Goal: Find specific page/section: Find specific page/section

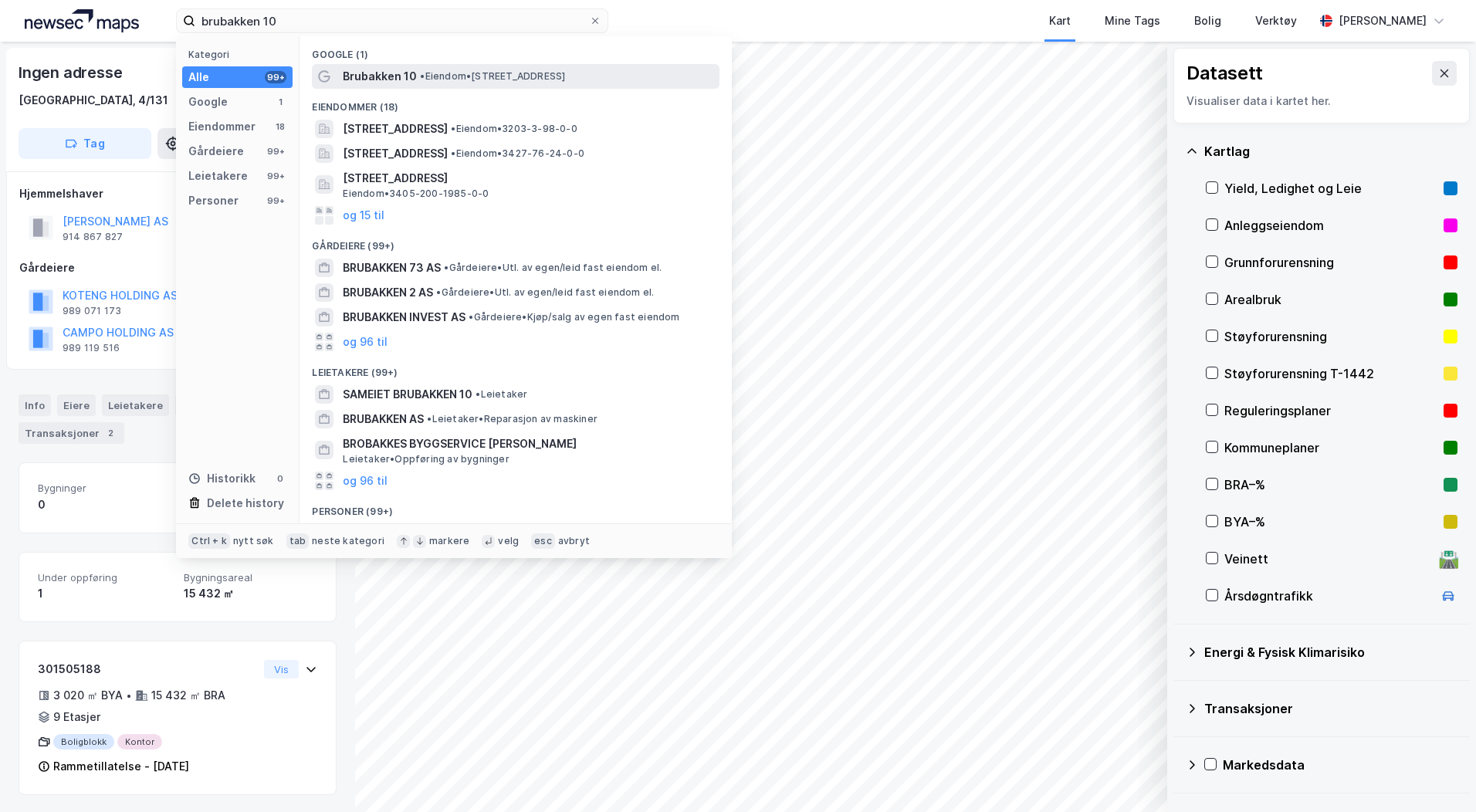
click at [376, 67] on span "Brubakken 10" at bounding box center [379, 76] width 74 height 18
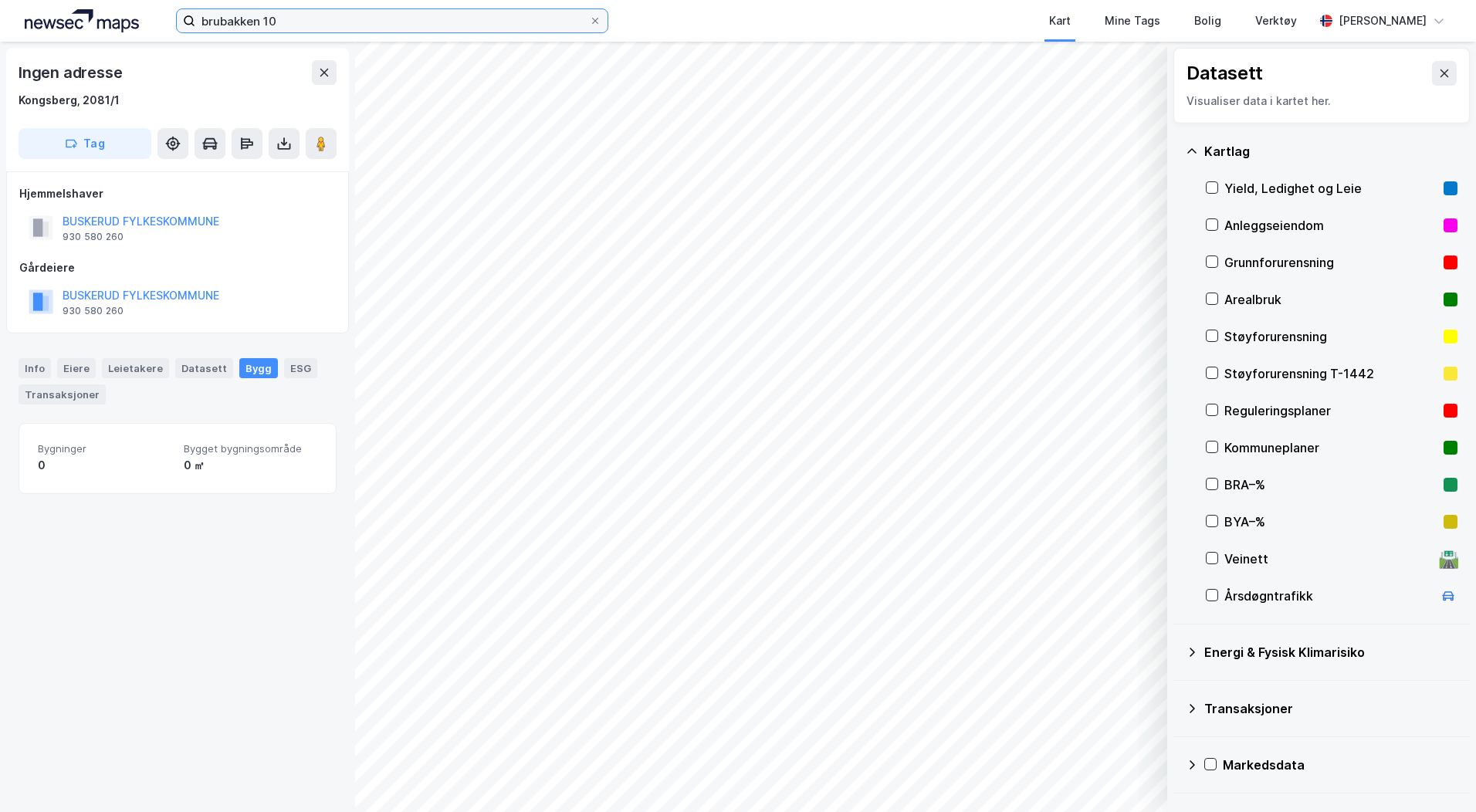
click at [288, 23] on input "brubakken 10" at bounding box center [392, 21] width 394 height 23
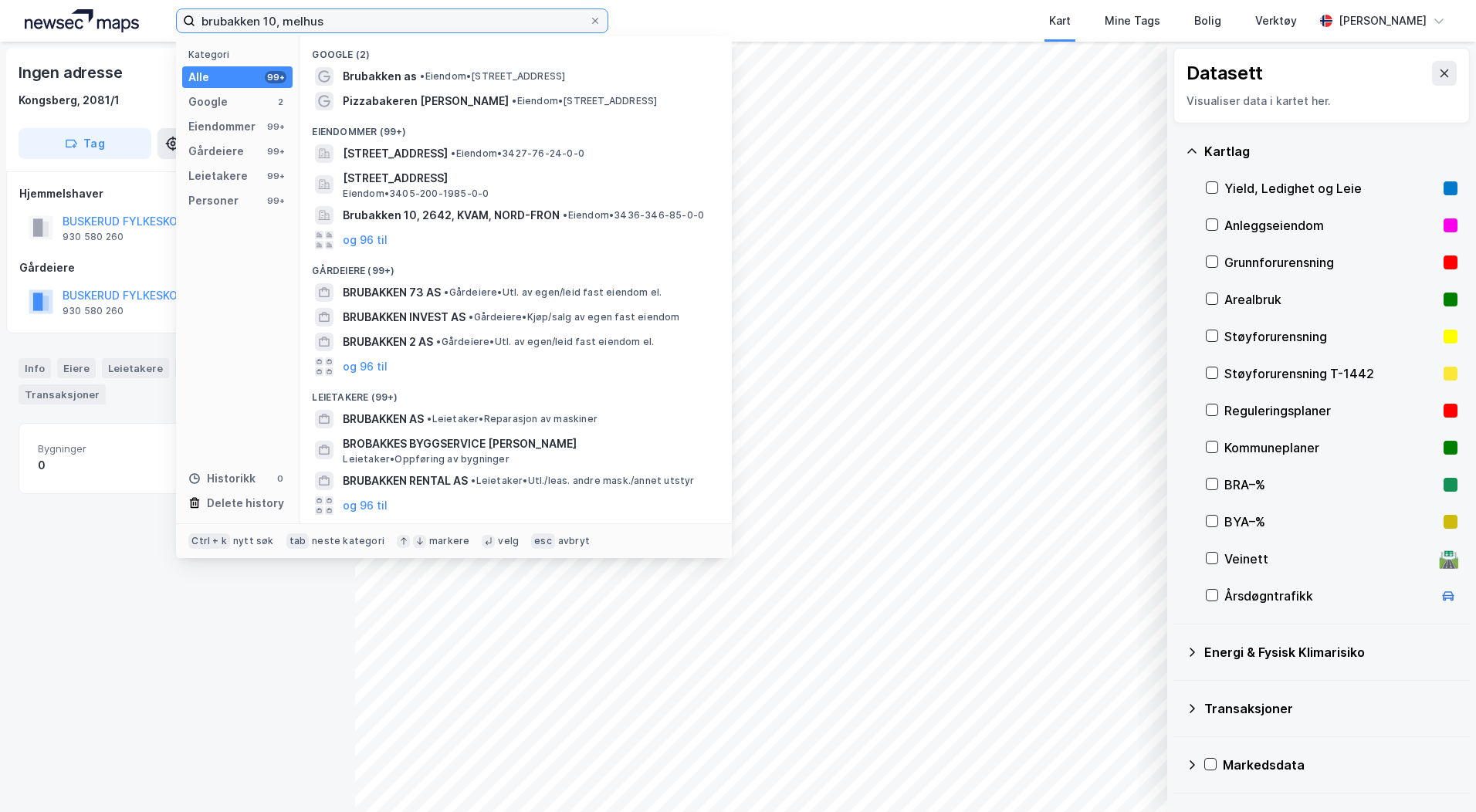
click at [248, 22] on input "brubakken 10, melhus" at bounding box center [392, 21] width 394 height 23
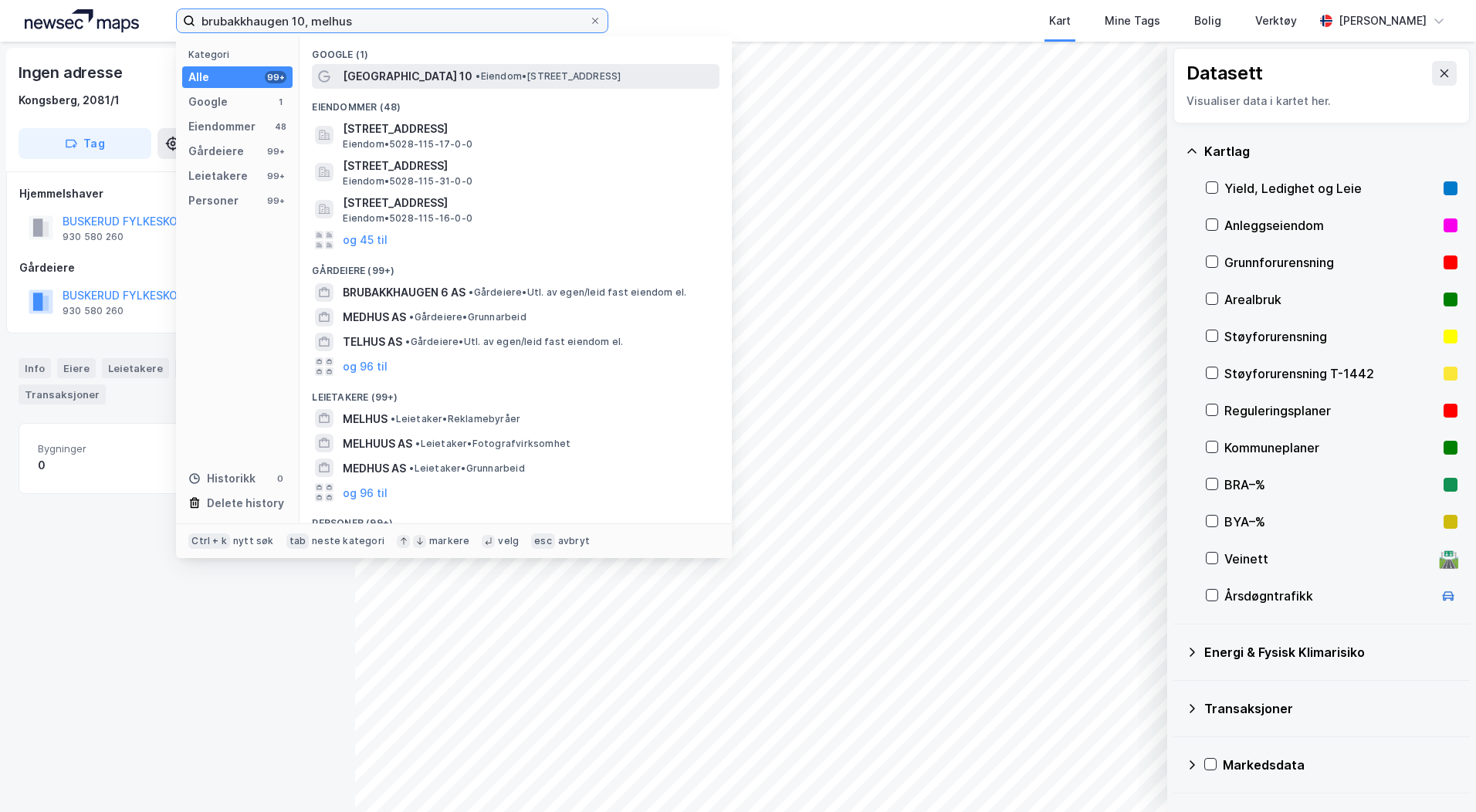
type input "brubakkhaugen 10, melhus"
click at [386, 71] on span "[GEOGRAPHIC_DATA] 10" at bounding box center [407, 76] width 130 height 18
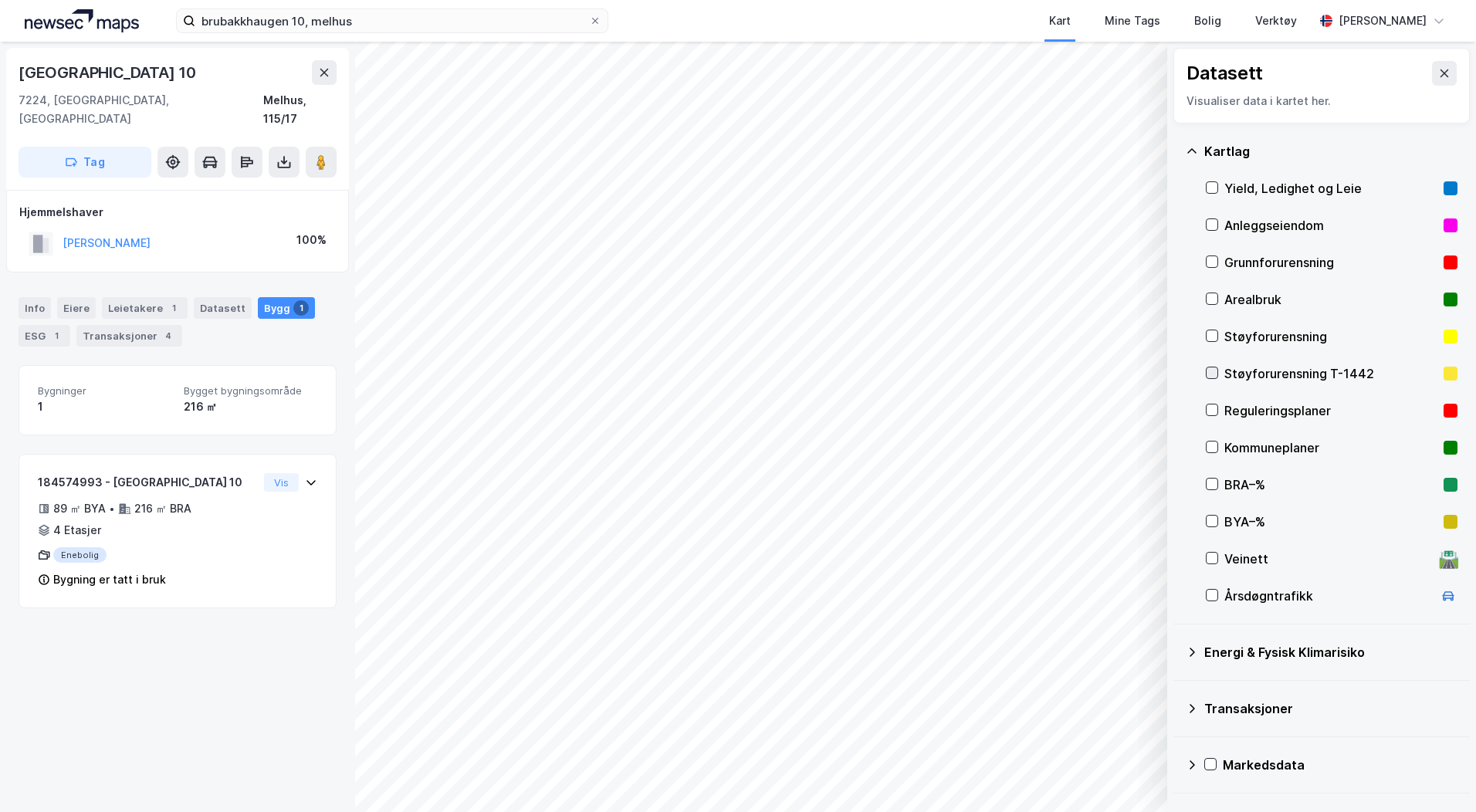
click at [1213, 376] on icon at bounding box center [1212, 372] width 11 height 11
click at [1213, 334] on icon at bounding box center [1212, 336] width 11 height 11
click at [1213, 335] on icon at bounding box center [1212, 336] width 11 height 11
